Goal: Transaction & Acquisition: Purchase product/service

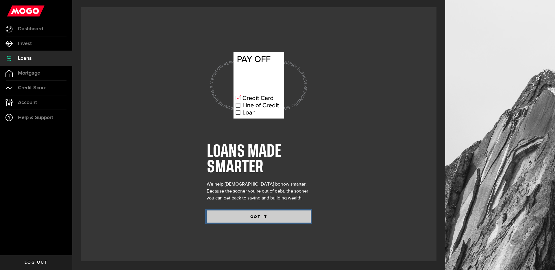
click at [251, 216] on button "GOT IT" at bounding box center [259, 217] width 104 height 12
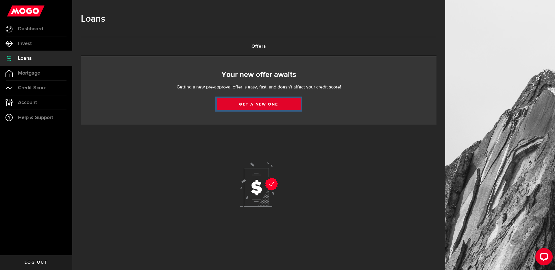
click at [280, 101] on link "Get a new one" at bounding box center [259, 104] width 84 height 12
select select "Employed"
select select "3"
select select "1"
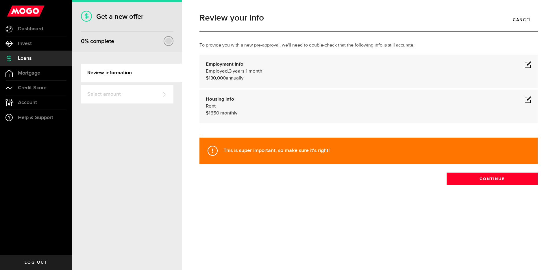
click at [270, 236] on div "Review your info Cancel To provide you with a new pre-approval, we'll need to d…" at bounding box center [368, 135] width 373 height 270
click at [483, 225] on div "Review your info Cancel To provide you with a new pre-approval, we'll need to d…" at bounding box center [368, 135] width 373 height 270
click at [529, 100] on span at bounding box center [528, 99] width 7 height 7
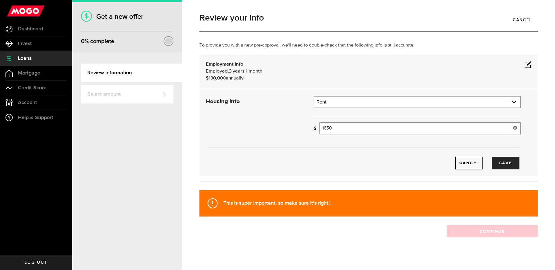
click at [353, 126] on input "1650" at bounding box center [421, 128] width 202 height 12
type input "750"
click at [363, 148] on div "Cancel Save" at bounding box center [363, 154] width 333 height 31
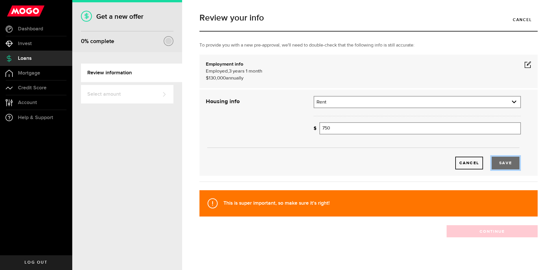
click at [502, 165] on button "Save" at bounding box center [506, 163] width 28 height 13
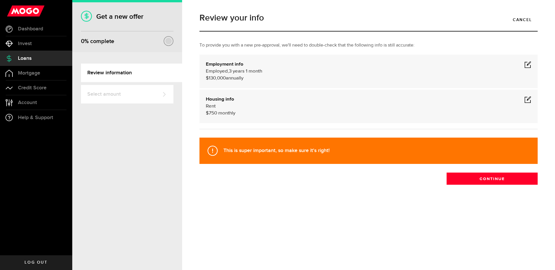
click at [528, 60] on div "Employment info Employed Hourly , 3 years 1 month (on maternity leave) $130,000…" at bounding box center [369, 72] width 338 height 34
click at [527, 63] on span at bounding box center [528, 64] width 7 height 7
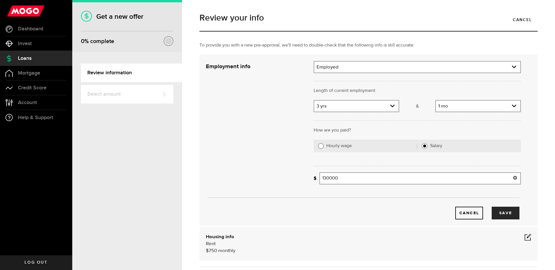
click at [375, 180] on input "130000" at bounding box center [421, 178] width 202 height 12
type input "80,000"
click at [397, 164] on div at bounding box center [418, 165] width 216 height 14
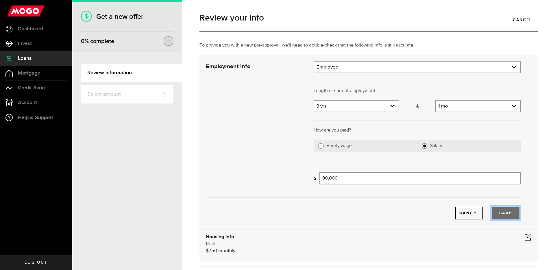
click at [507, 207] on button "Save" at bounding box center [506, 213] width 28 height 13
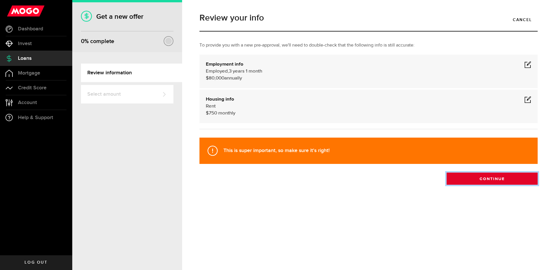
click at [493, 179] on button "Continue" at bounding box center [492, 179] width 91 height 12
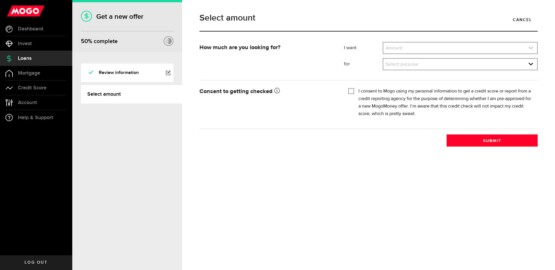
click at [406, 47] on link "expand select" at bounding box center [461, 48] width 154 height 11
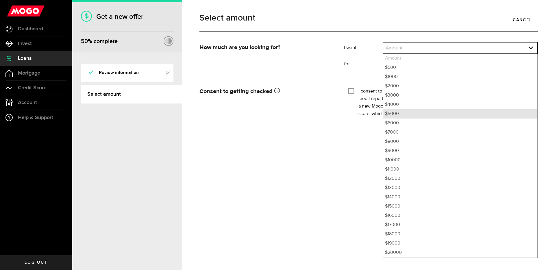
click at [401, 112] on li "$5000" at bounding box center [461, 113] width 154 height 9
select select "5000"
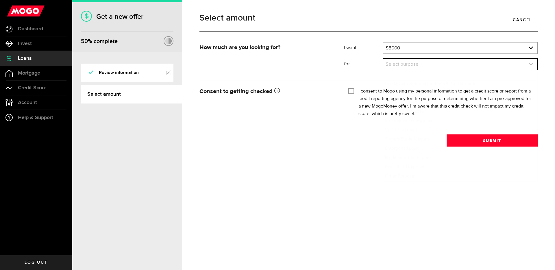
click at [410, 67] on link "expand select" at bounding box center [461, 64] width 154 height 11
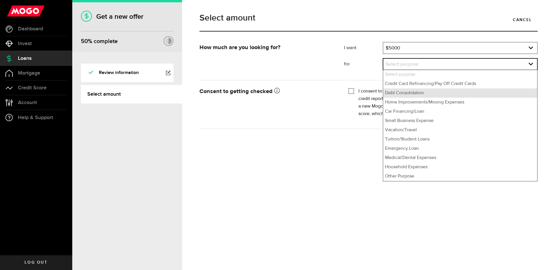
click at [414, 92] on li "Debt Consolidation" at bounding box center [461, 93] width 154 height 9
select select "Debt Consolidation"
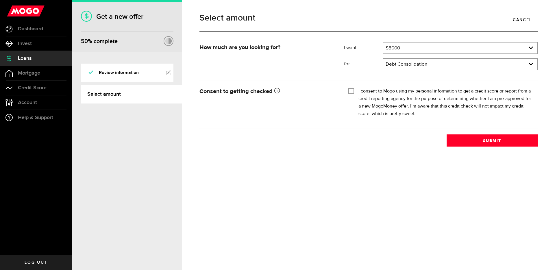
click at [362, 159] on div "Select amount Cancel How much are you looking for? I want Amount How much credi…" at bounding box center [368, 135] width 373 height 270
click at [347, 91] on div "Tick this box so that we can show you your credit score! I consent to Mogo usin…" at bounding box center [441, 104] width 194 height 37
click at [351, 91] on input "I consent to Mogo using my personal information to get a credit score or report…" at bounding box center [352, 91] width 6 height 6
checkbox input "true"
click at [414, 68] on link "expand select" at bounding box center [461, 64] width 154 height 11
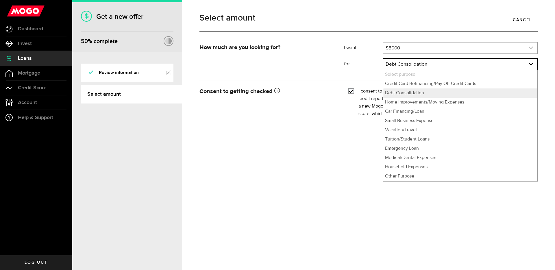
click at [418, 50] on link "expand select" at bounding box center [461, 48] width 154 height 11
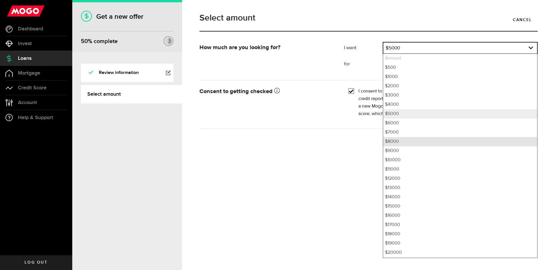
click at [397, 142] on li "$8000" at bounding box center [461, 141] width 154 height 9
select select "8000"
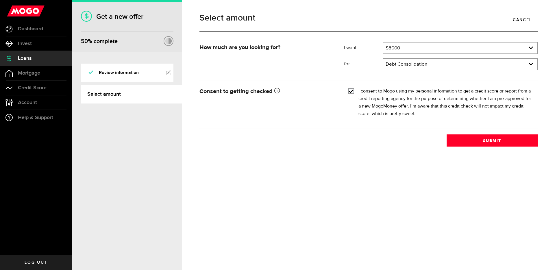
click at [368, 60] on li "for Select purpose What would you be using it for? Debt Consolidation Select pu…" at bounding box center [441, 64] width 194 height 12
click at [468, 142] on button "Submit" at bounding box center [492, 141] width 91 height 12
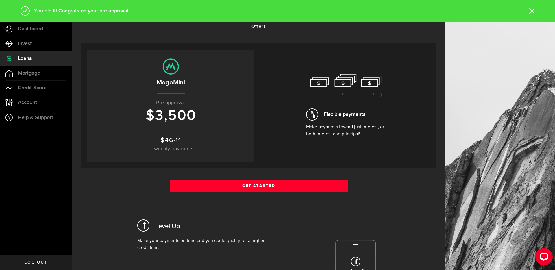
scroll to position [18, 0]
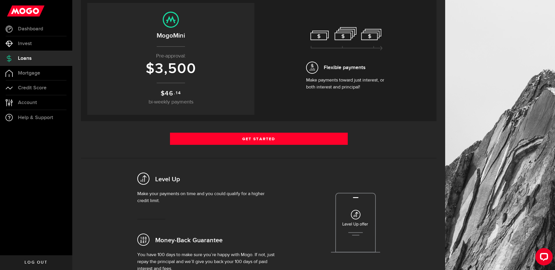
scroll to position [62, 0]
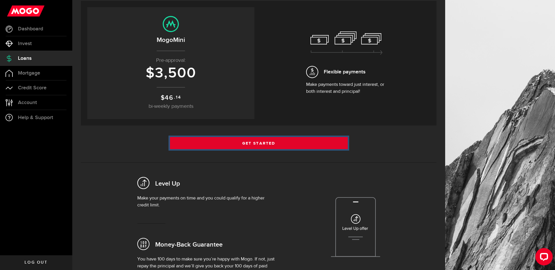
click at [271, 147] on link "Get Started" at bounding box center [259, 143] width 178 height 12
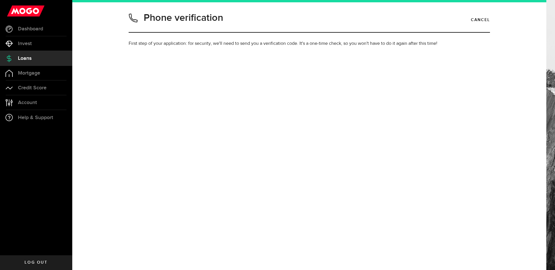
type input "6479240755"
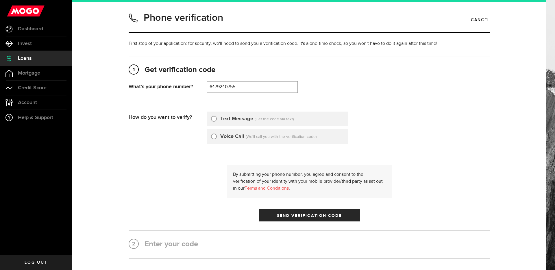
click at [412, 60] on div "1 Get verification code [PHONE_NUMBER] What's your phone number? That doesn't l…" at bounding box center [310, 157] width 362 height 203
